Goal: Task Accomplishment & Management: Manage account settings

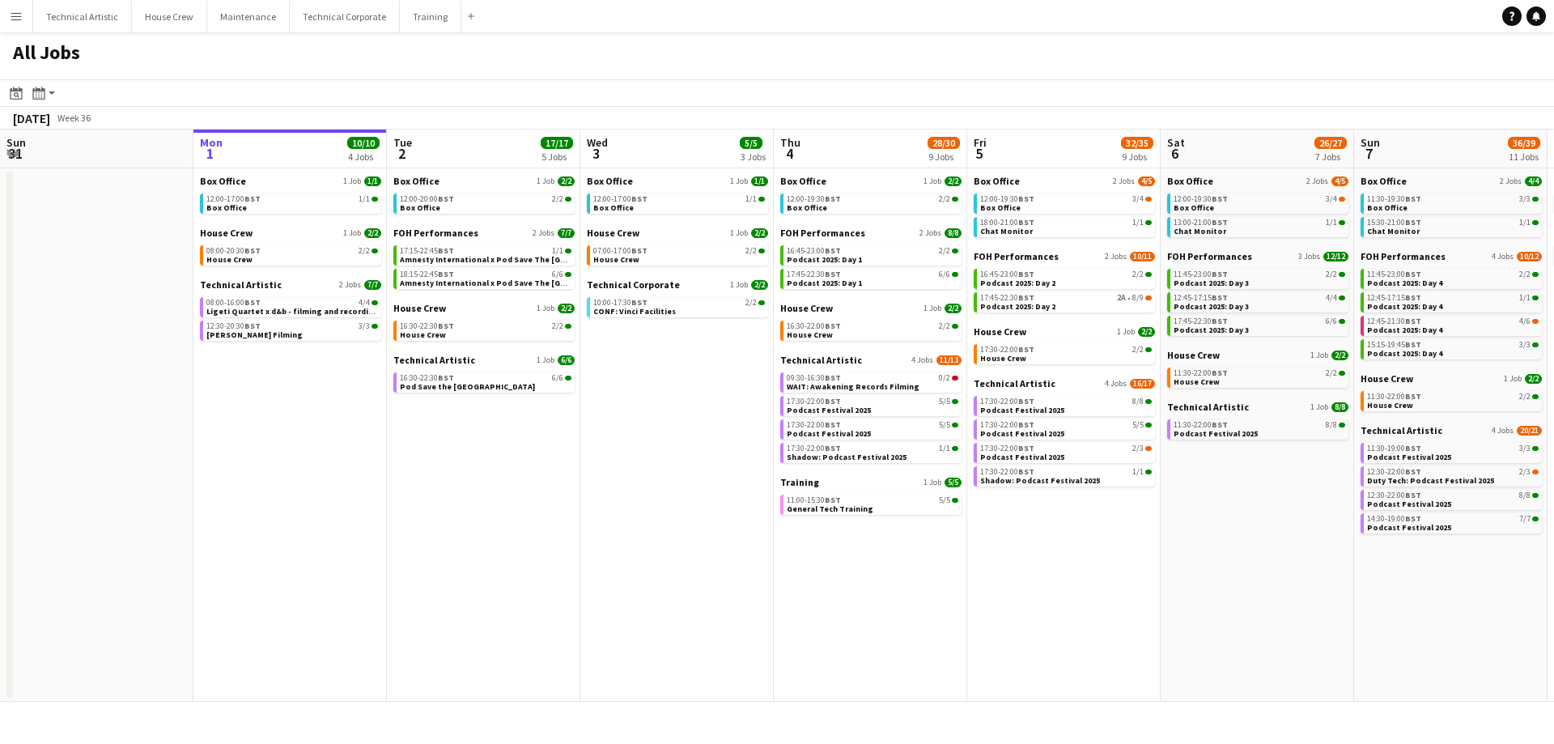
scroll to position [0, 473]
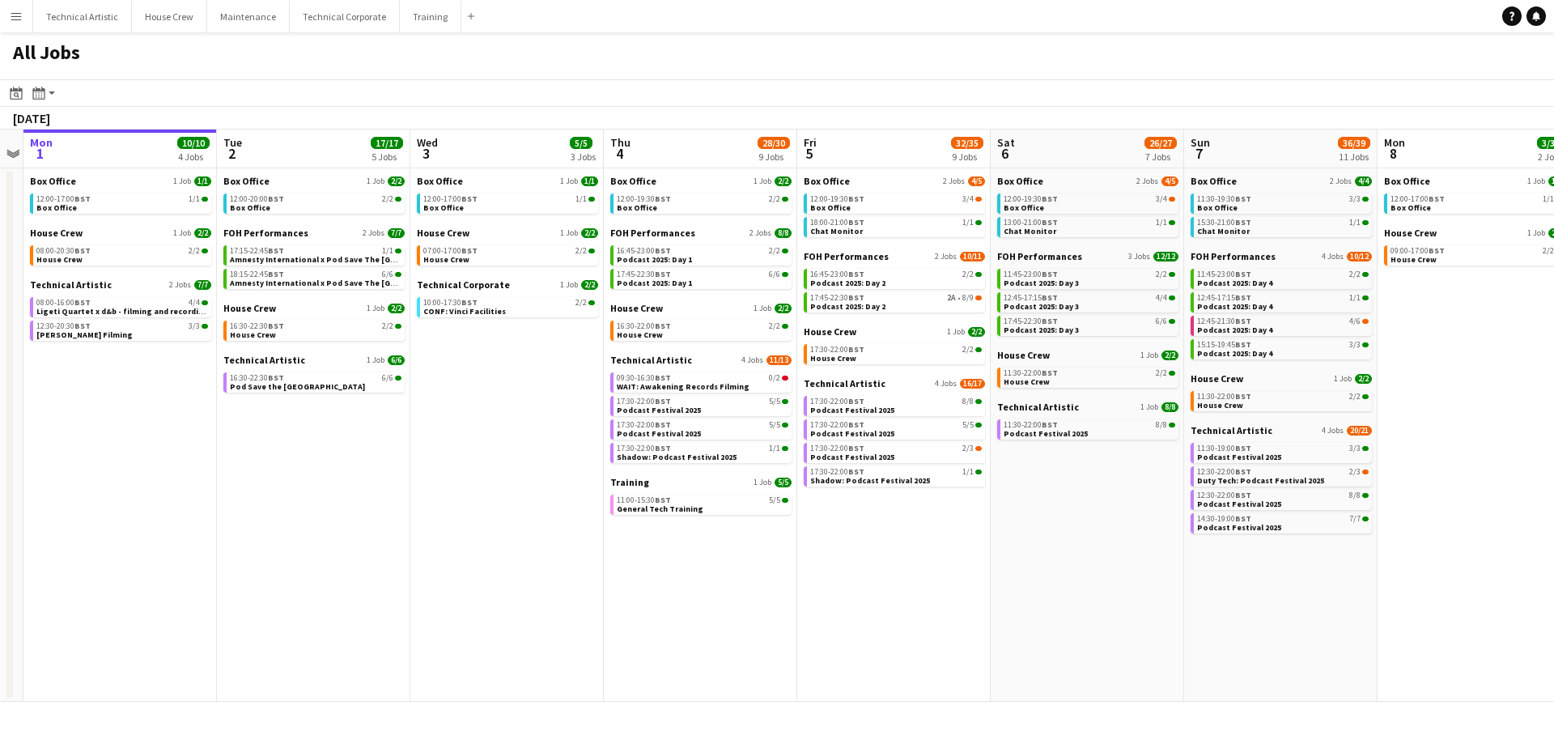
drag, startPoint x: 807, startPoint y: 624, endPoint x: 1110, endPoint y: 600, distance: 303.7
click at [1110, 600] on app-calendar-viewport "Sat 30 1/1 1 Job Sun 31 Mon 1 10/10 4 Jobs Tue 2 17/17 5 Jobs Wed 3 5/5 3 Jobs …" at bounding box center [777, 415] width 1554 height 572
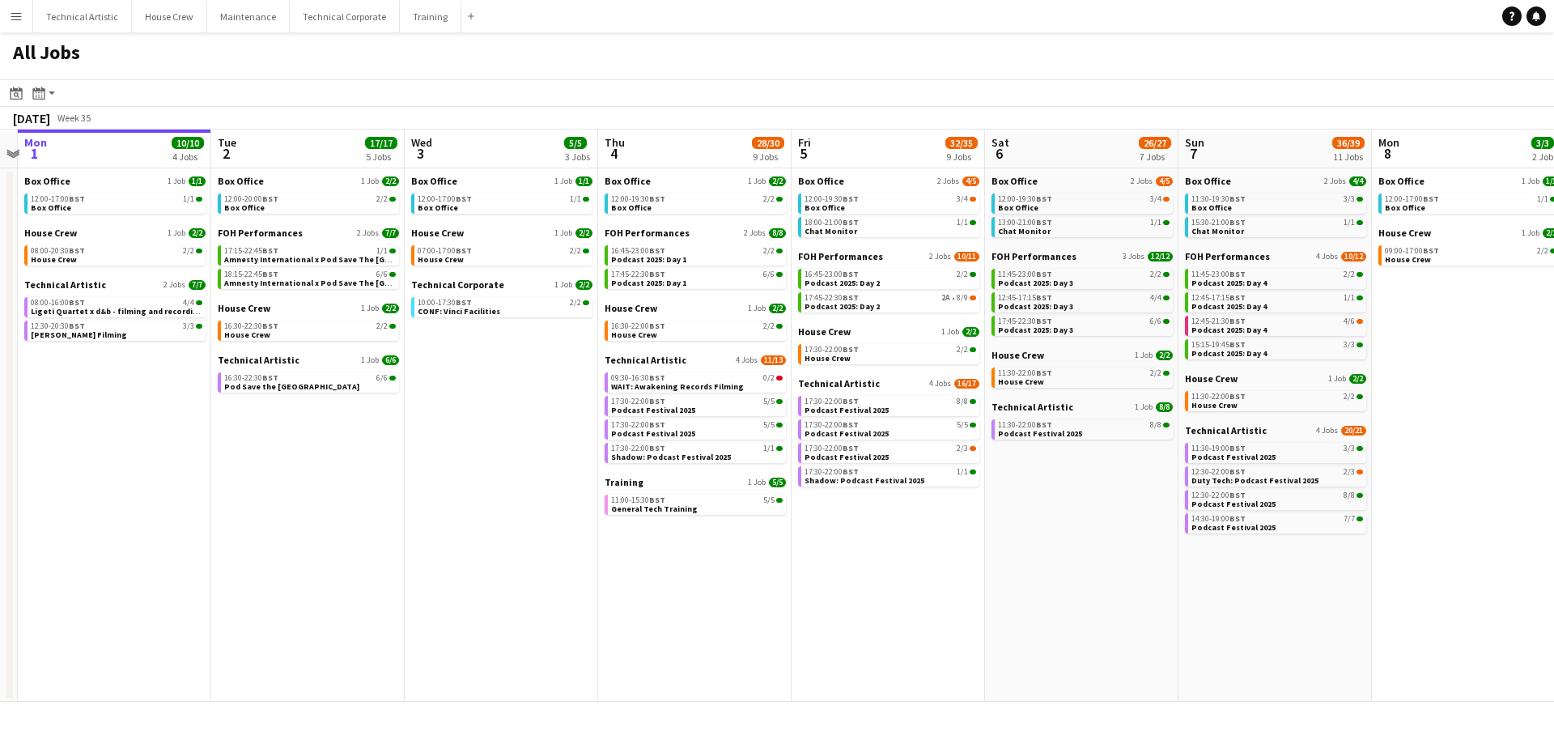
scroll to position [0, 368]
drag, startPoint x: 609, startPoint y: 579, endPoint x: 797, endPoint y: 567, distance: 189.0
click at [797, 567] on app-calendar-viewport "Sat 30 1/1 1 Job Sun 31 Mon 1 10/10 4 Jobs Tue 2 17/17 5 Jobs Wed 3 5/5 3 Jobs …" at bounding box center [777, 415] width 1554 height 572
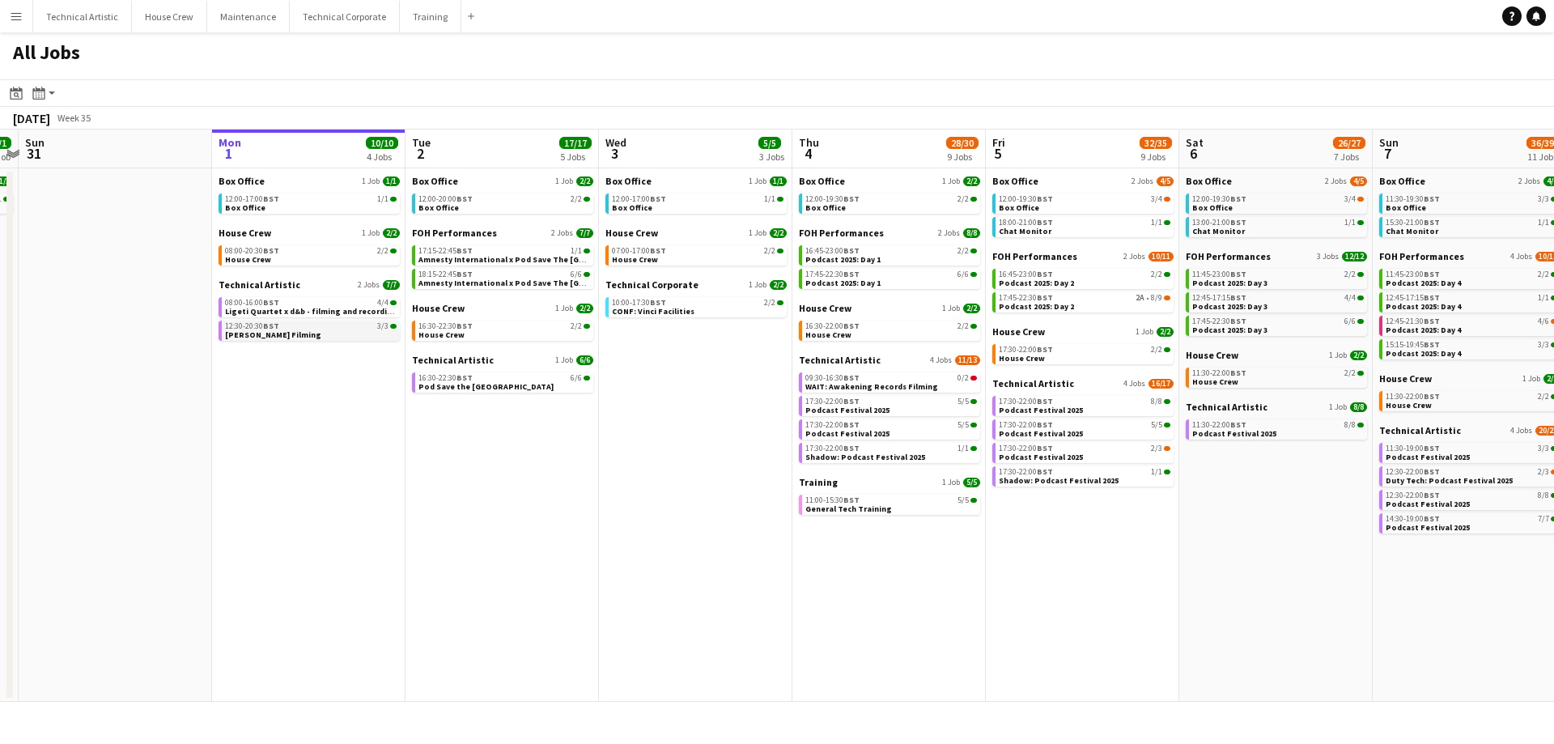
click at [316, 331] on link "12:30-20:30 BST 3/3 Celeste Filming" at bounding box center [311, 330] width 172 height 19
click at [282, 334] on link "12:30-20:30 BST 3/3 Celeste Filming" at bounding box center [311, 330] width 172 height 19
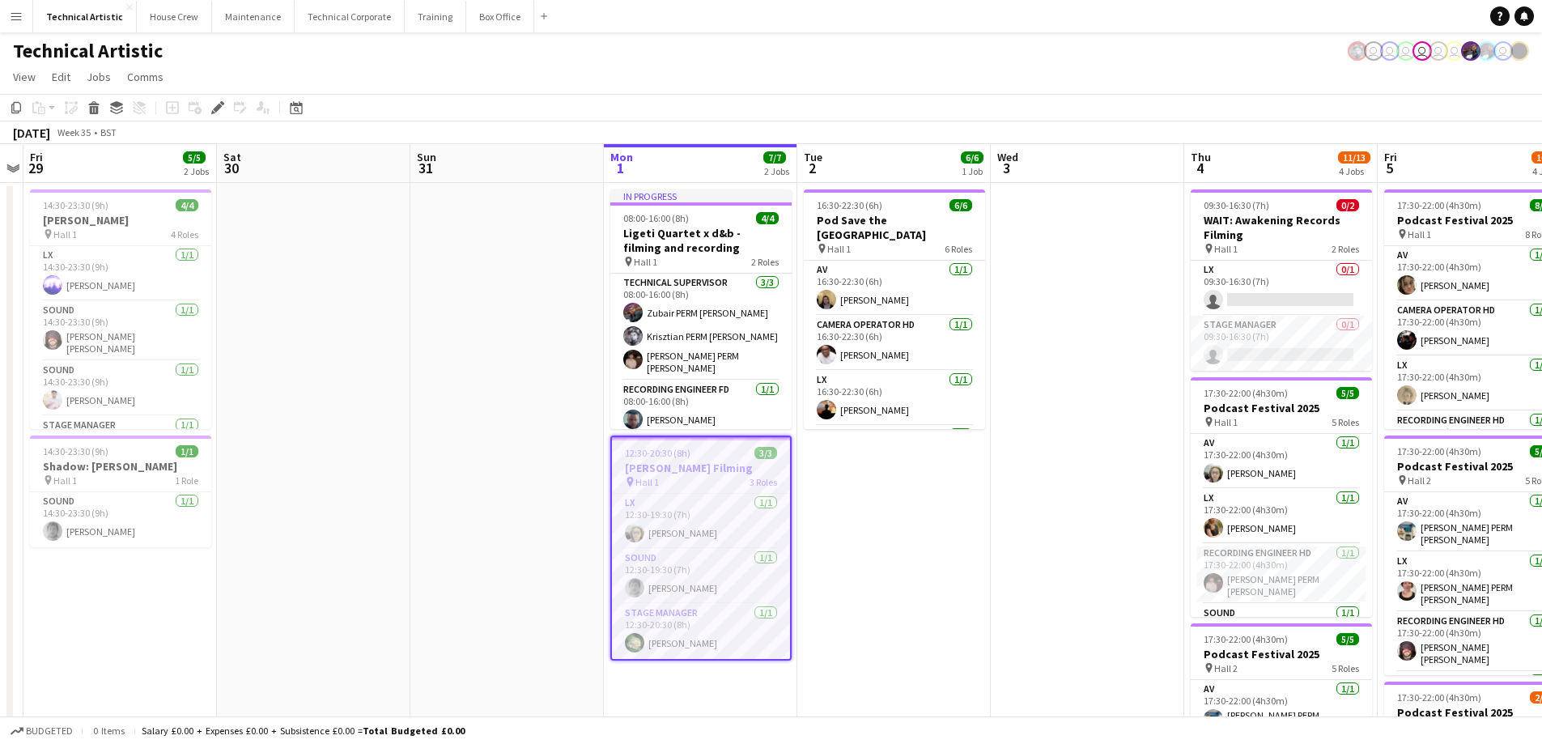
click at [354, 387] on app-date-cell at bounding box center [313, 673] width 193 height 981
